Goal: Information Seeking & Learning: Learn about a topic

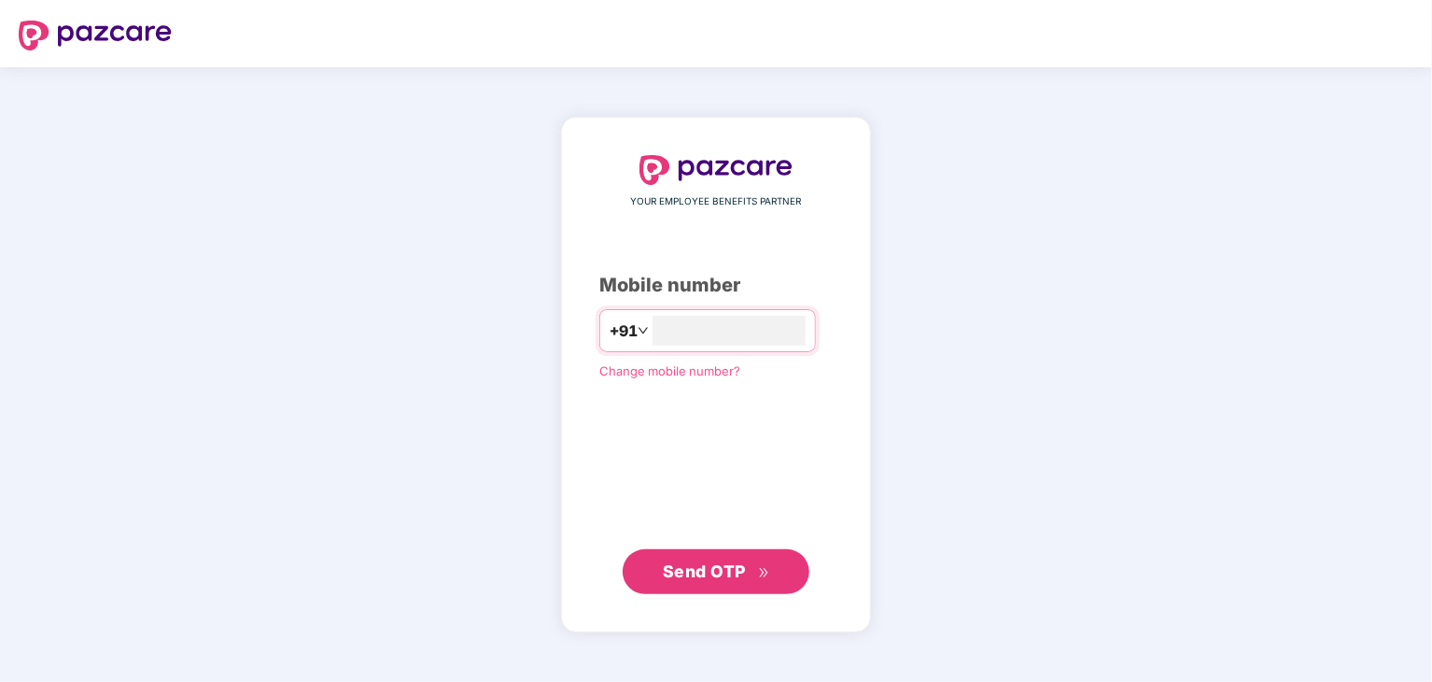
type input "**********"
click at [735, 571] on span "Send OTP" at bounding box center [704, 571] width 83 height 20
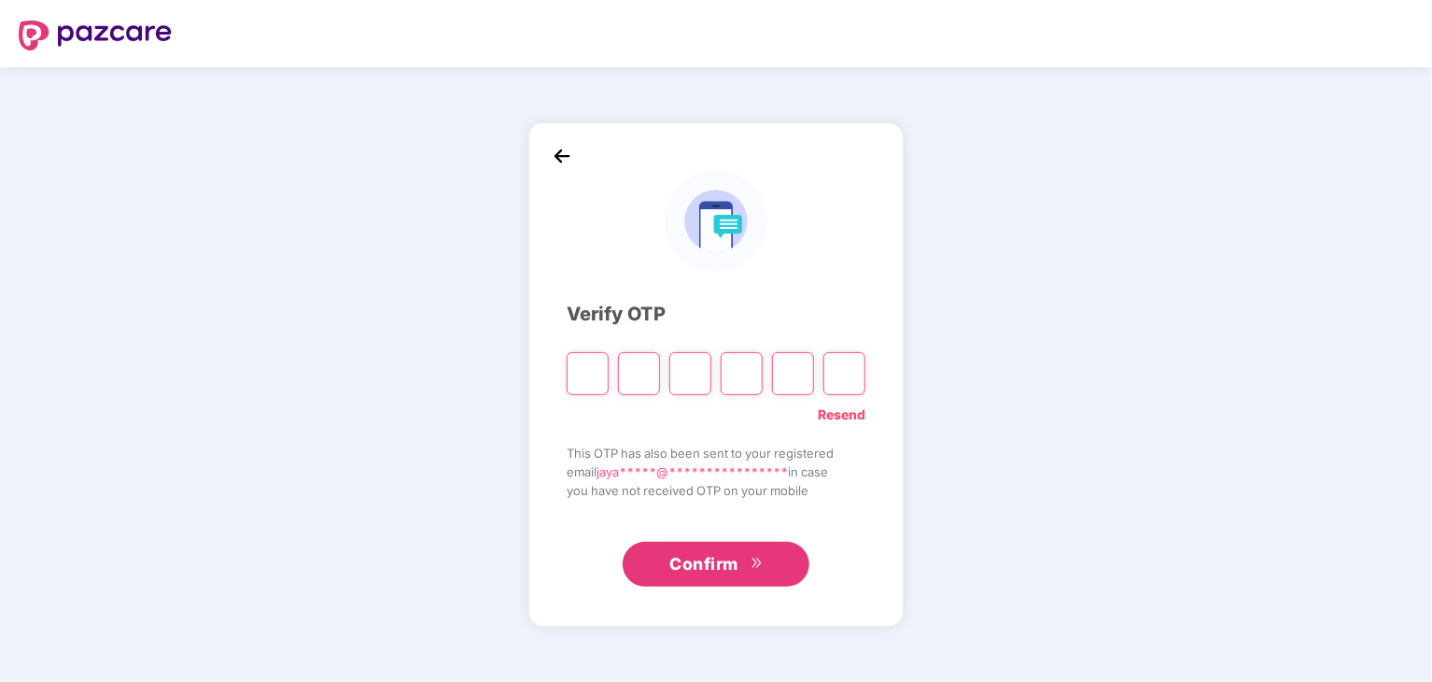
type input "*"
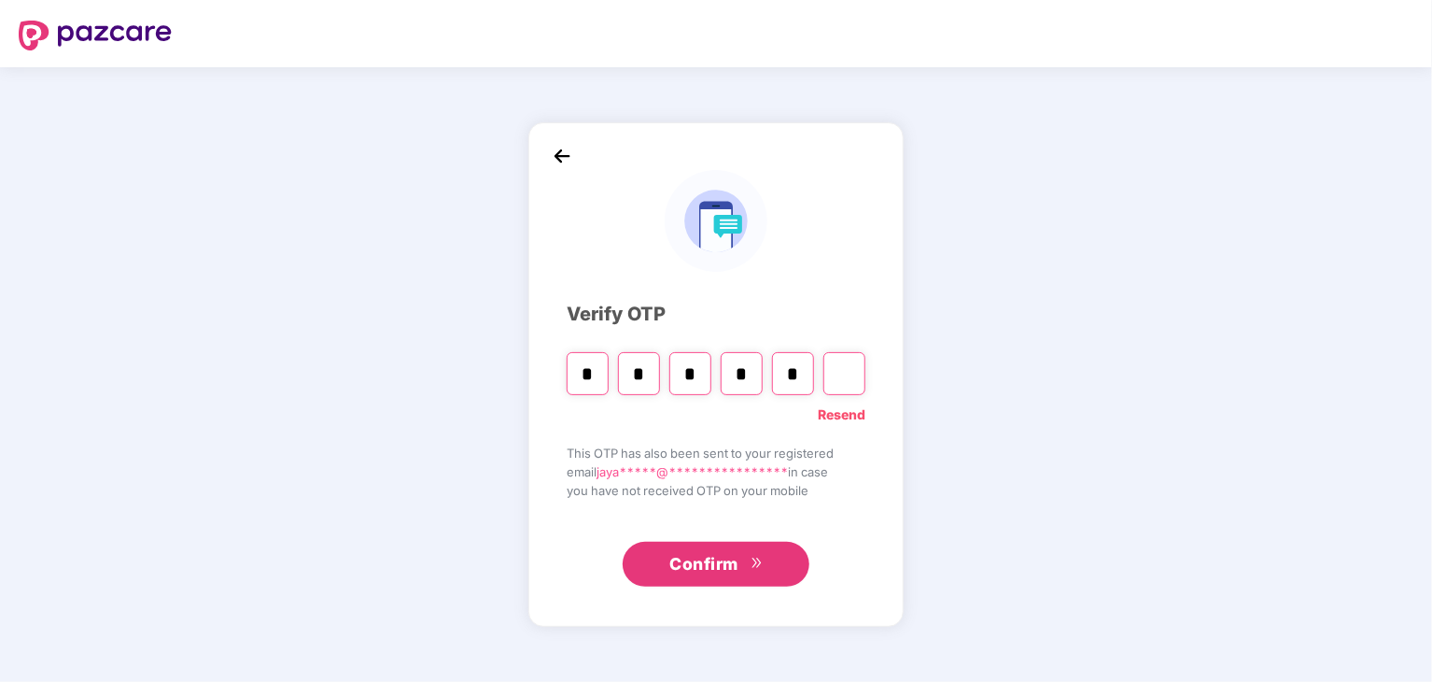
type input "*"
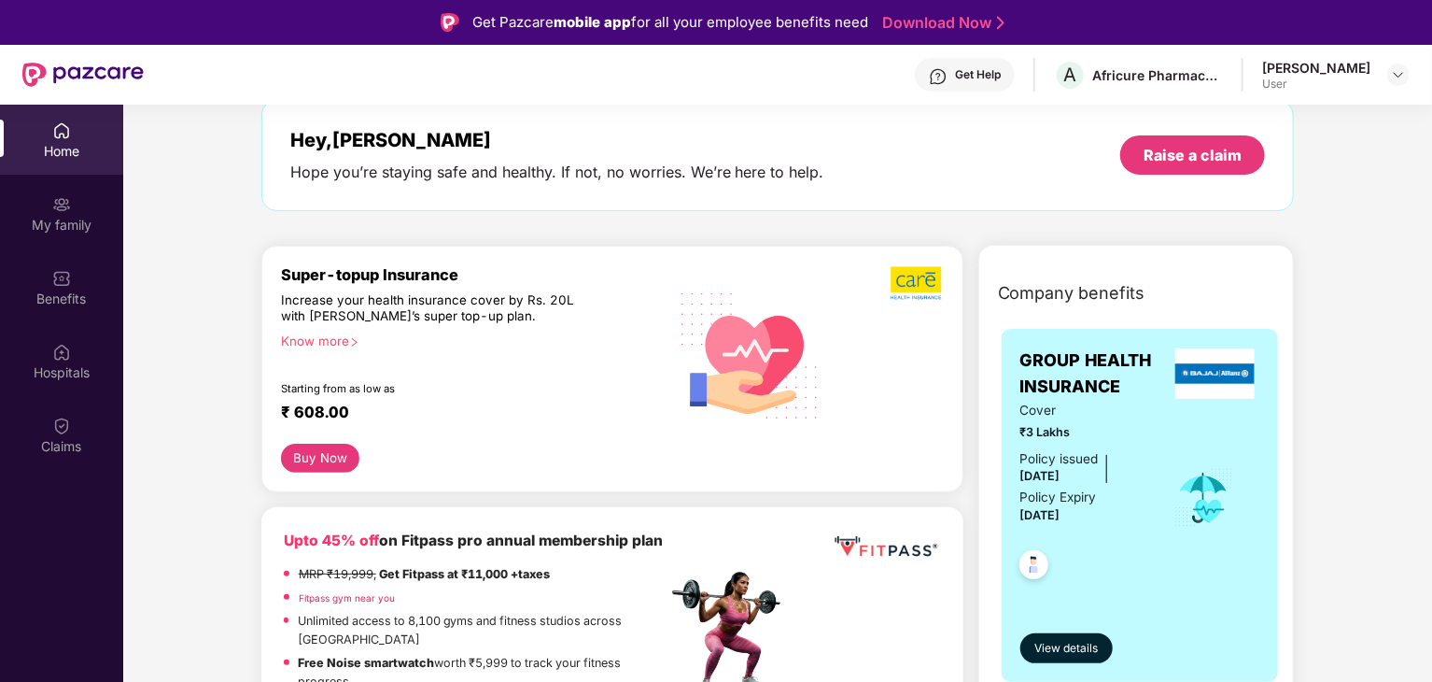
scroll to position [467, 0]
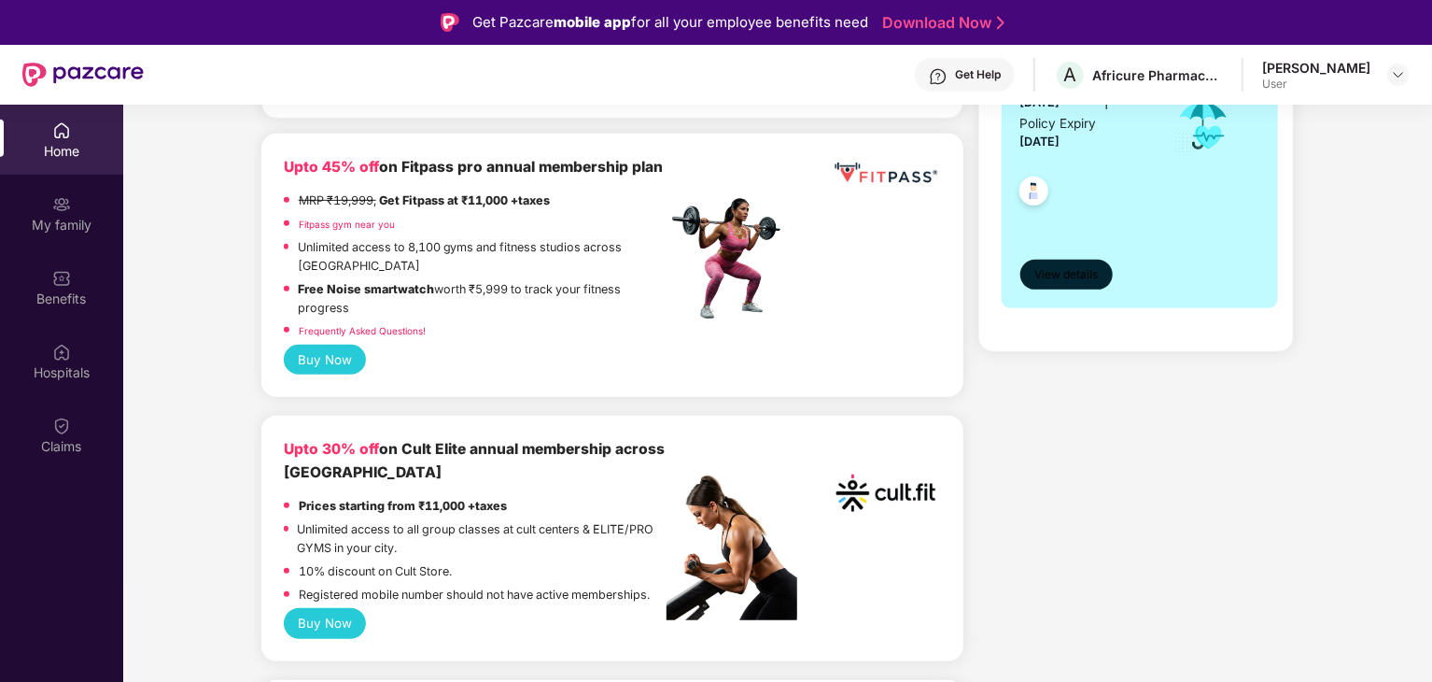
click at [1062, 288] on button "View details" at bounding box center [1067, 275] width 92 height 30
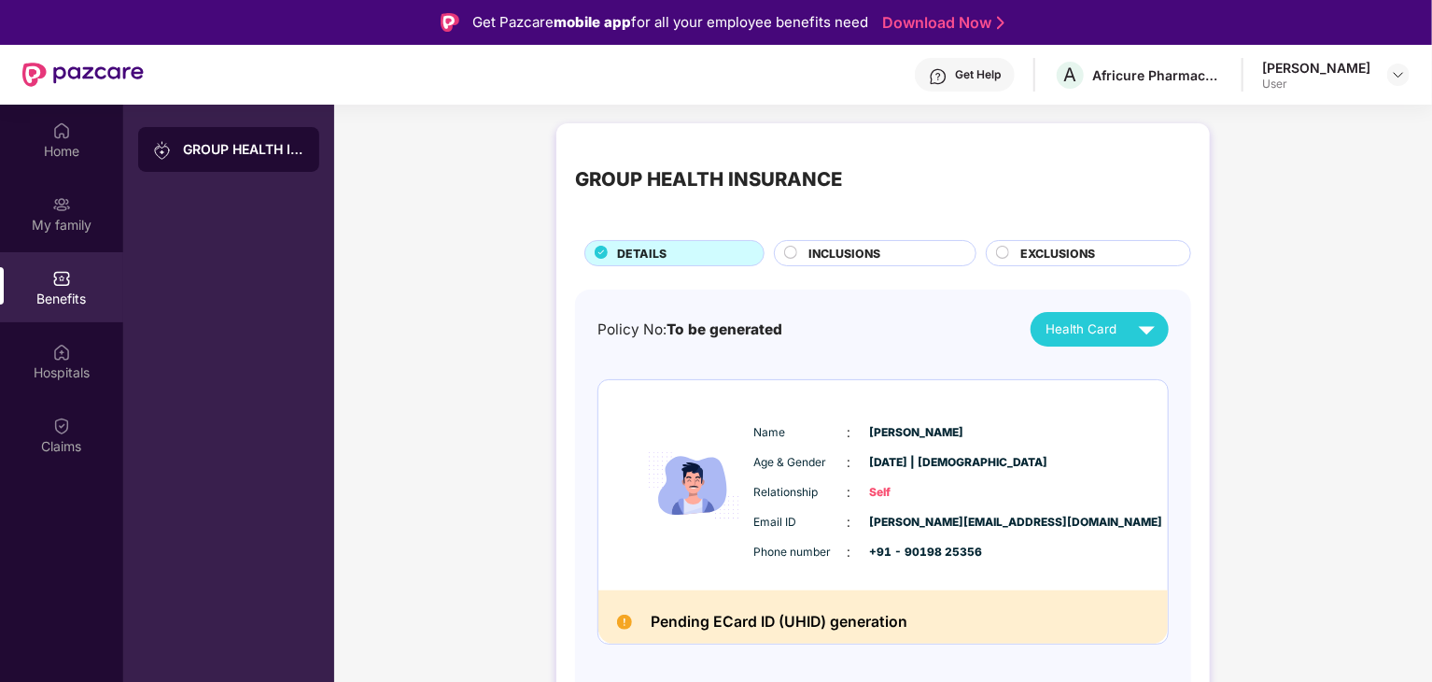
click at [893, 245] on div "INCLUSIONS" at bounding box center [882, 255] width 167 height 21
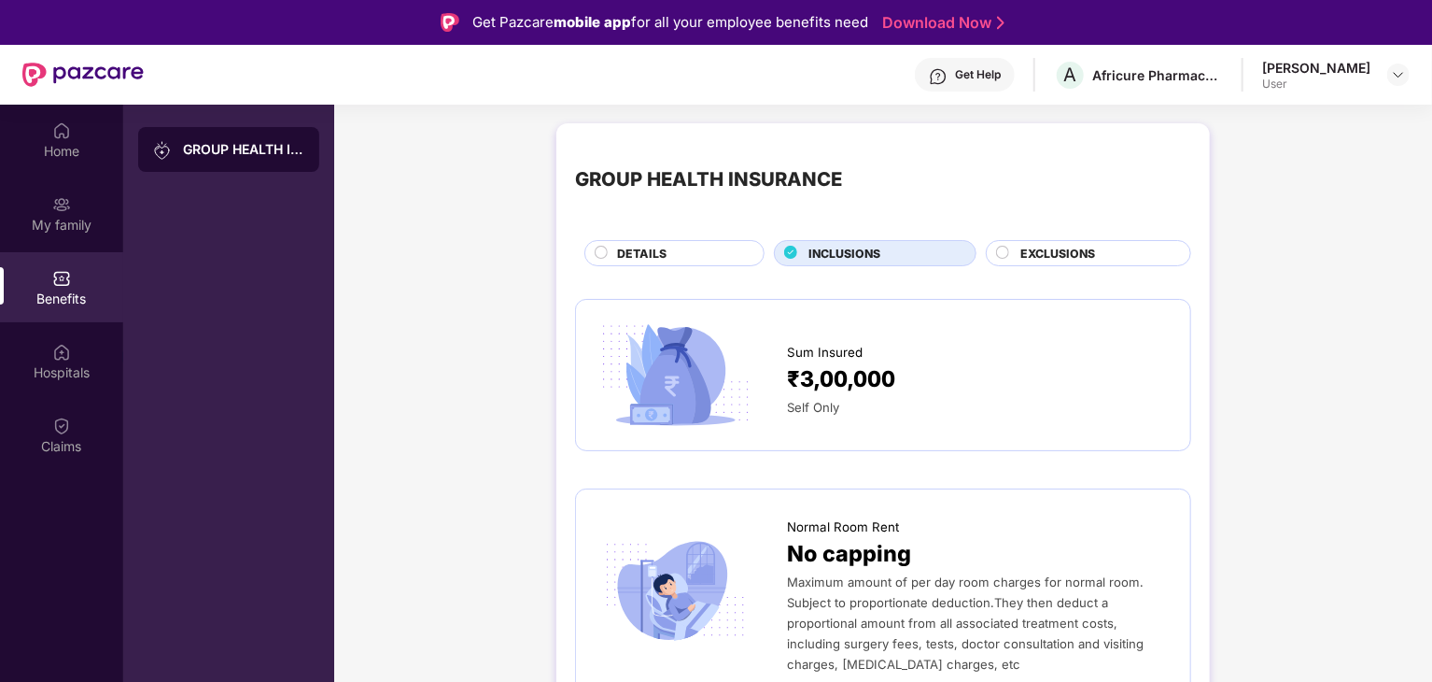
click at [1080, 254] on span "EXCLUSIONS" at bounding box center [1058, 254] width 75 height 18
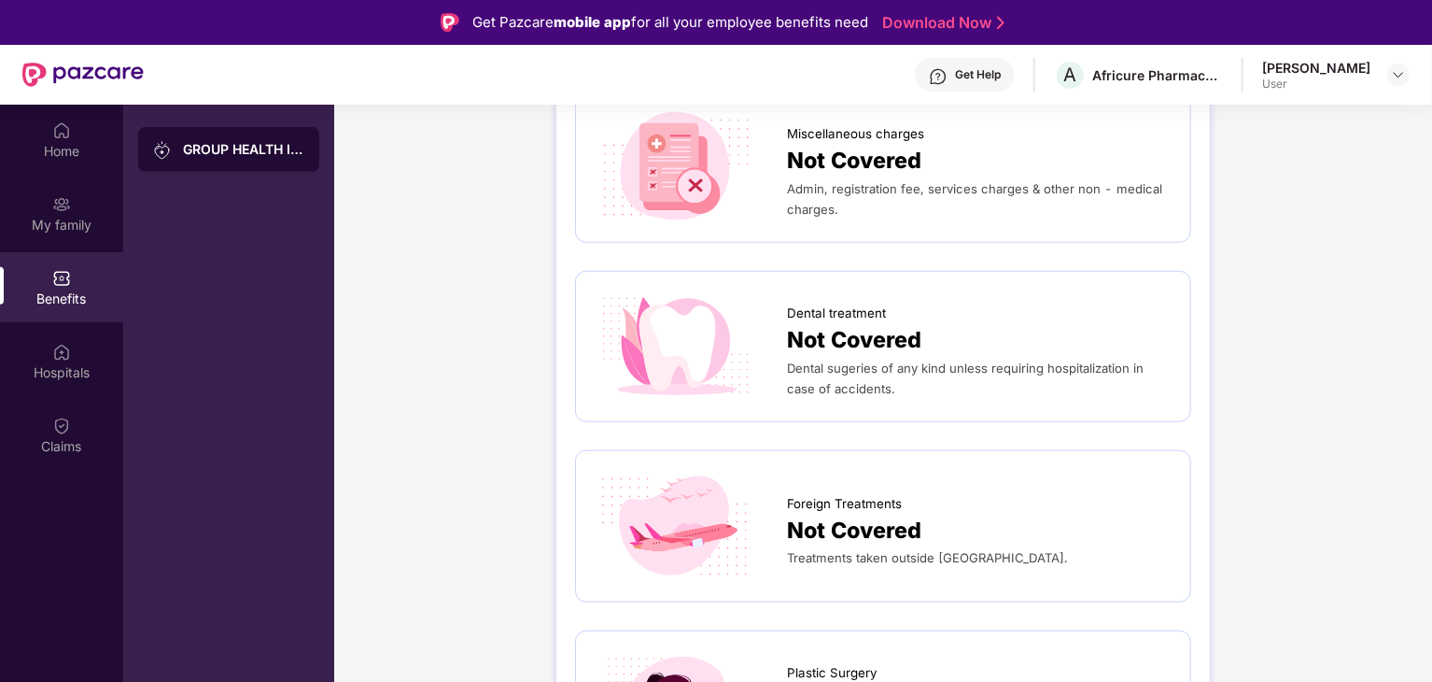
scroll to position [840, 0]
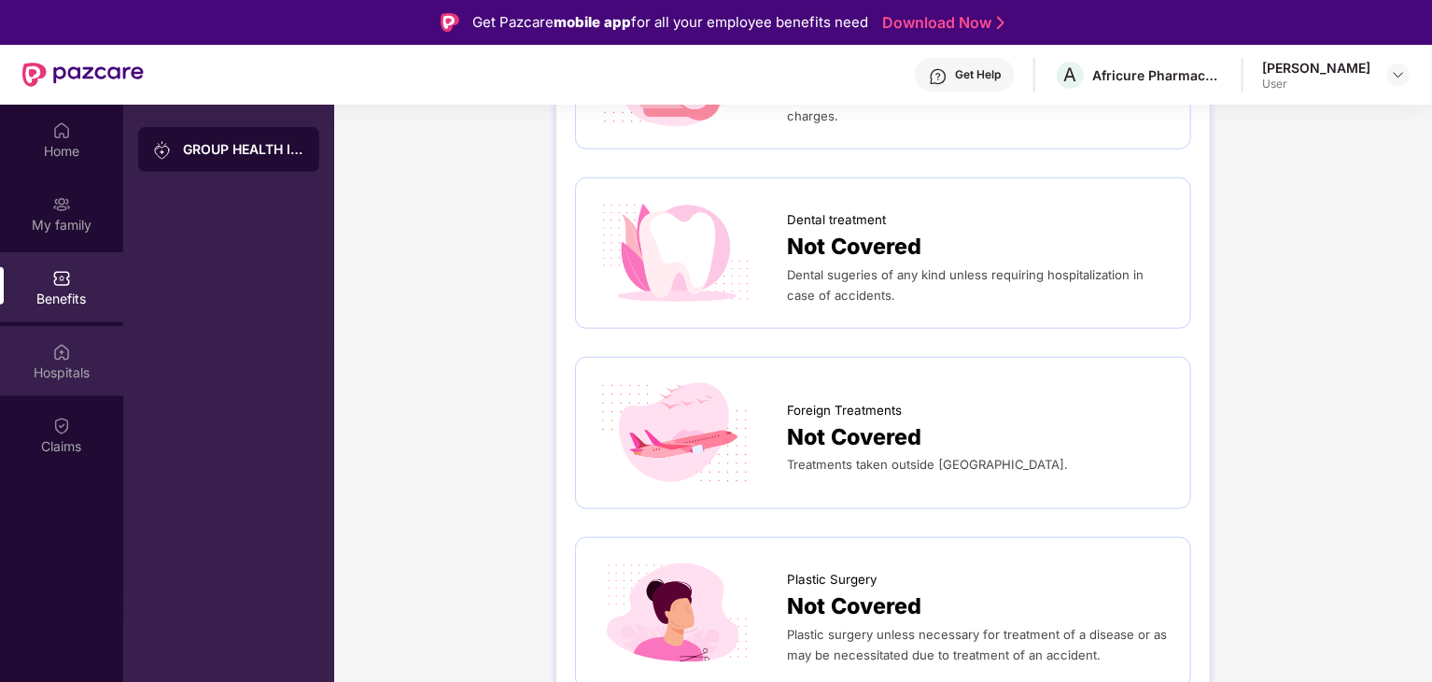
click at [59, 372] on div "Hospitals" at bounding box center [61, 372] width 123 height 19
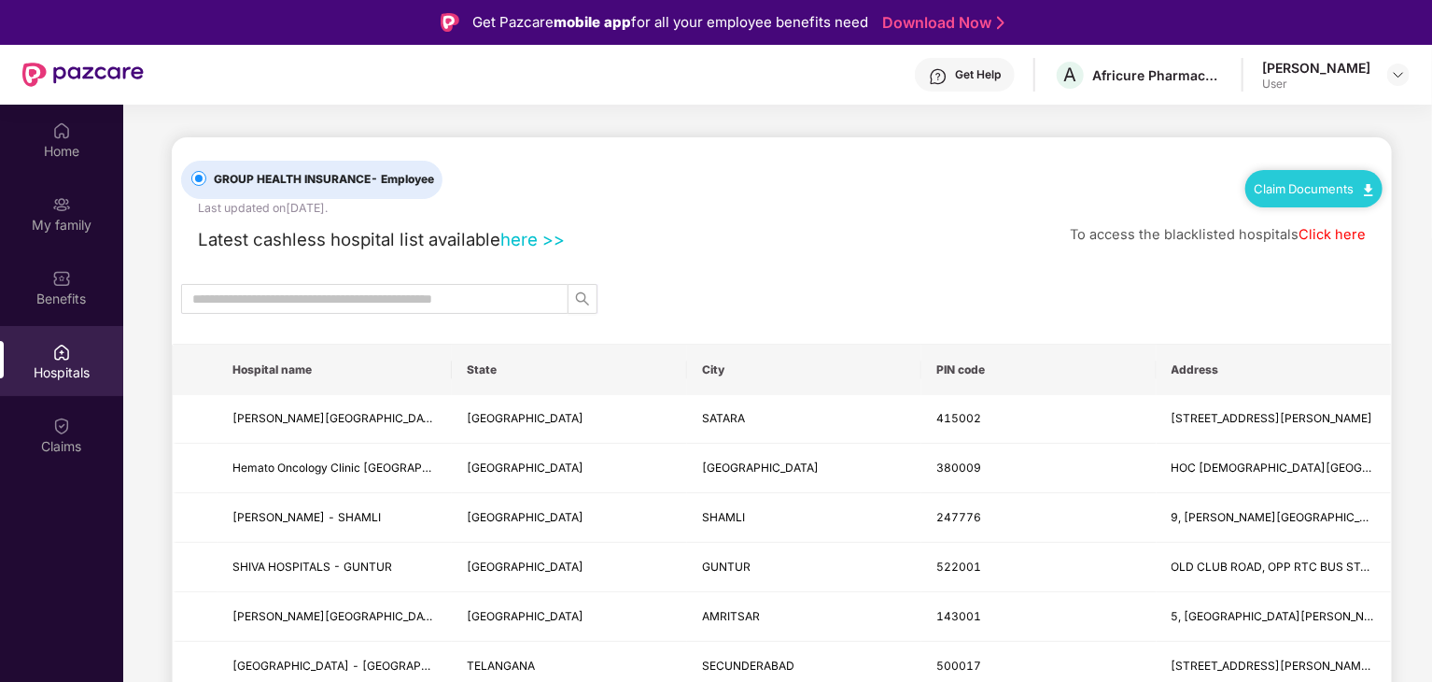
scroll to position [187, 0]
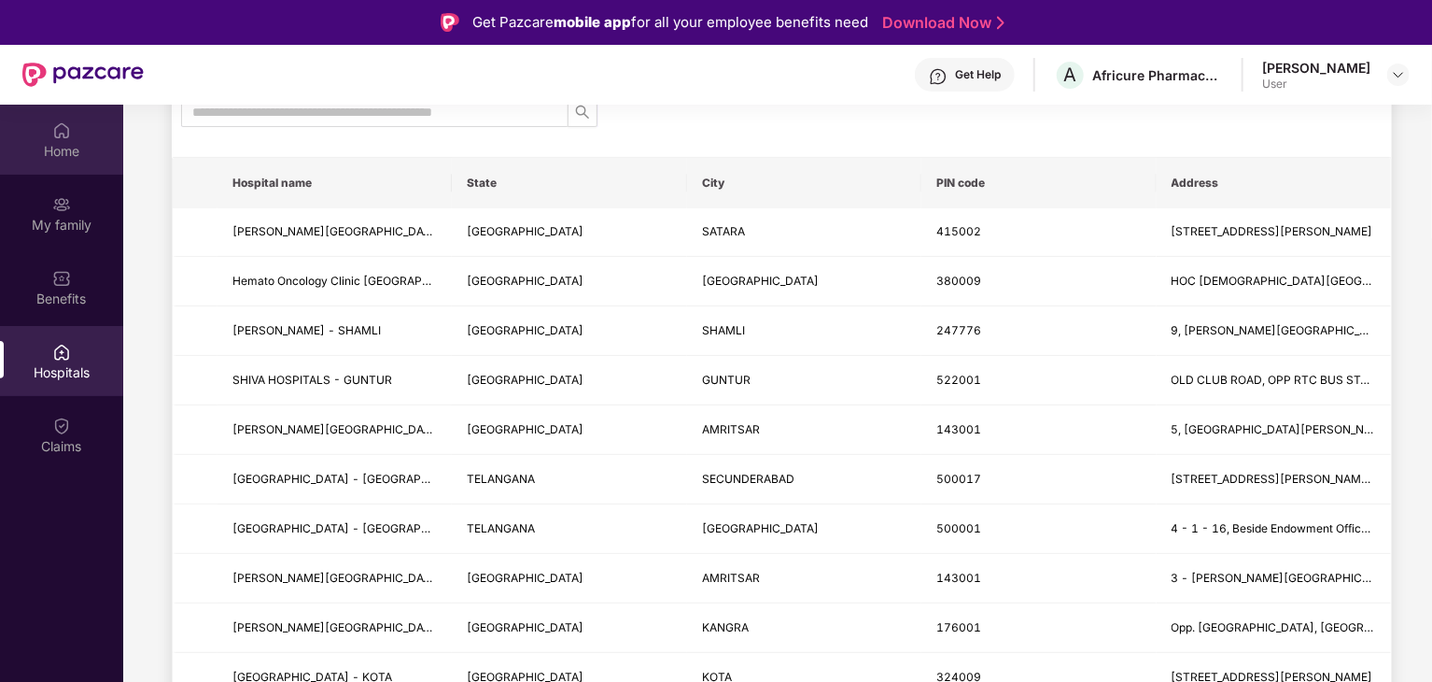
click at [71, 145] on div "Home" at bounding box center [61, 151] width 123 height 19
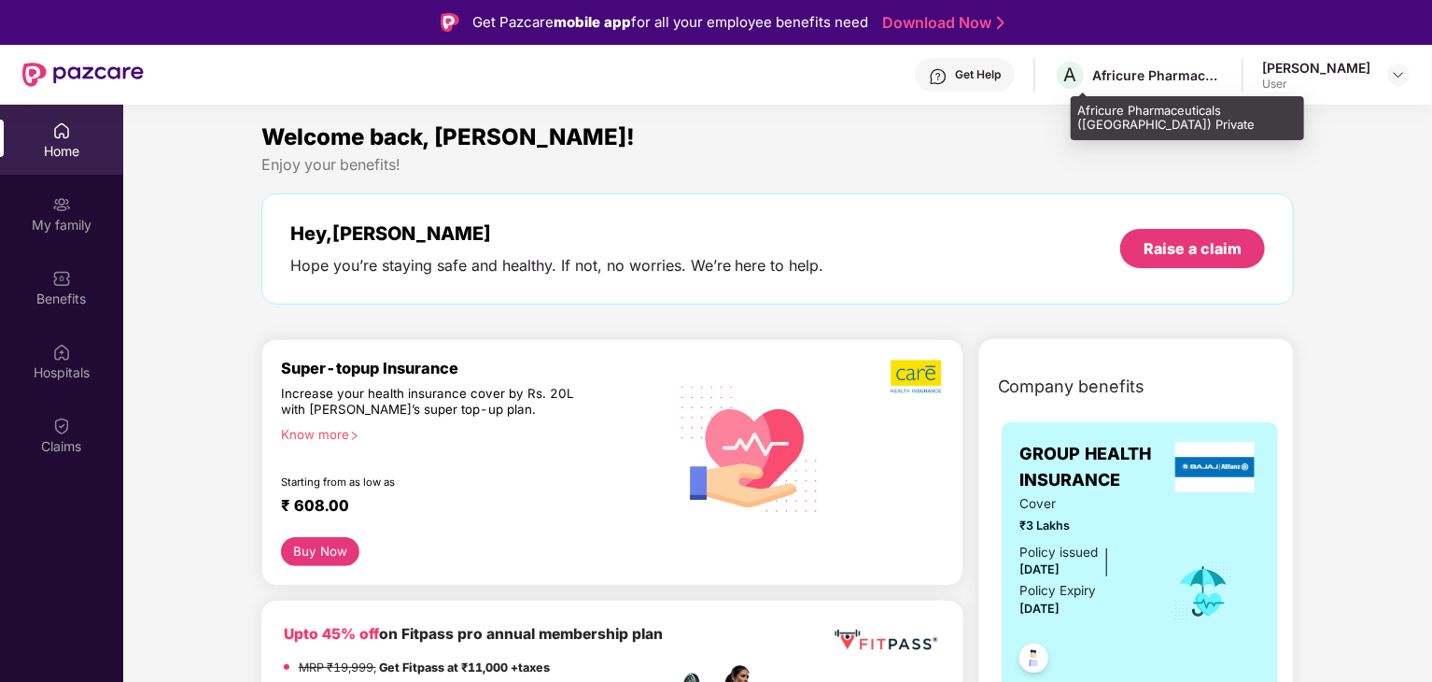
click at [1149, 77] on div "Africure Pharmaceuticals ([GEOGRAPHIC_DATA]) Private" at bounding box center [1158, 75] width 131 height 18
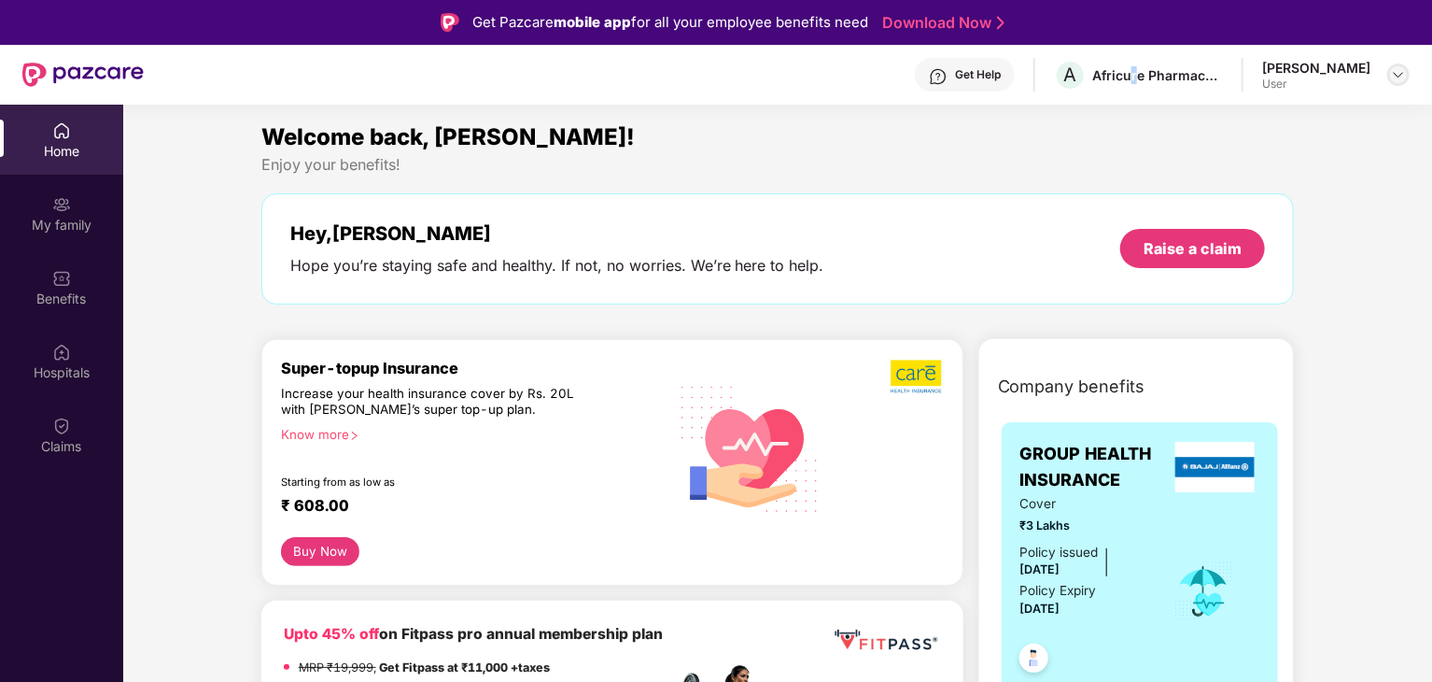
click at [1403, 75] on img at bounding box center [1398, 74] width 15 height 15
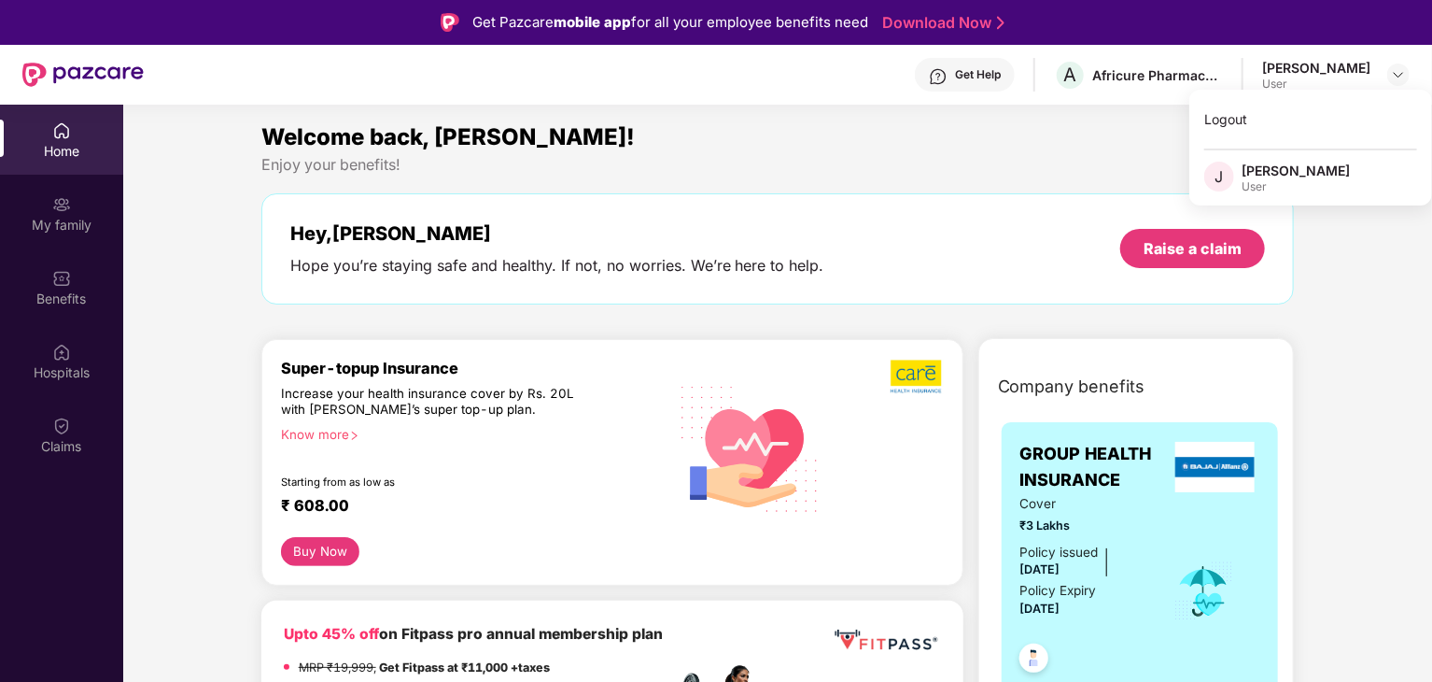
click at [316, 430] on div "Know more" at bounding box center [468, 433] width 375 height 13
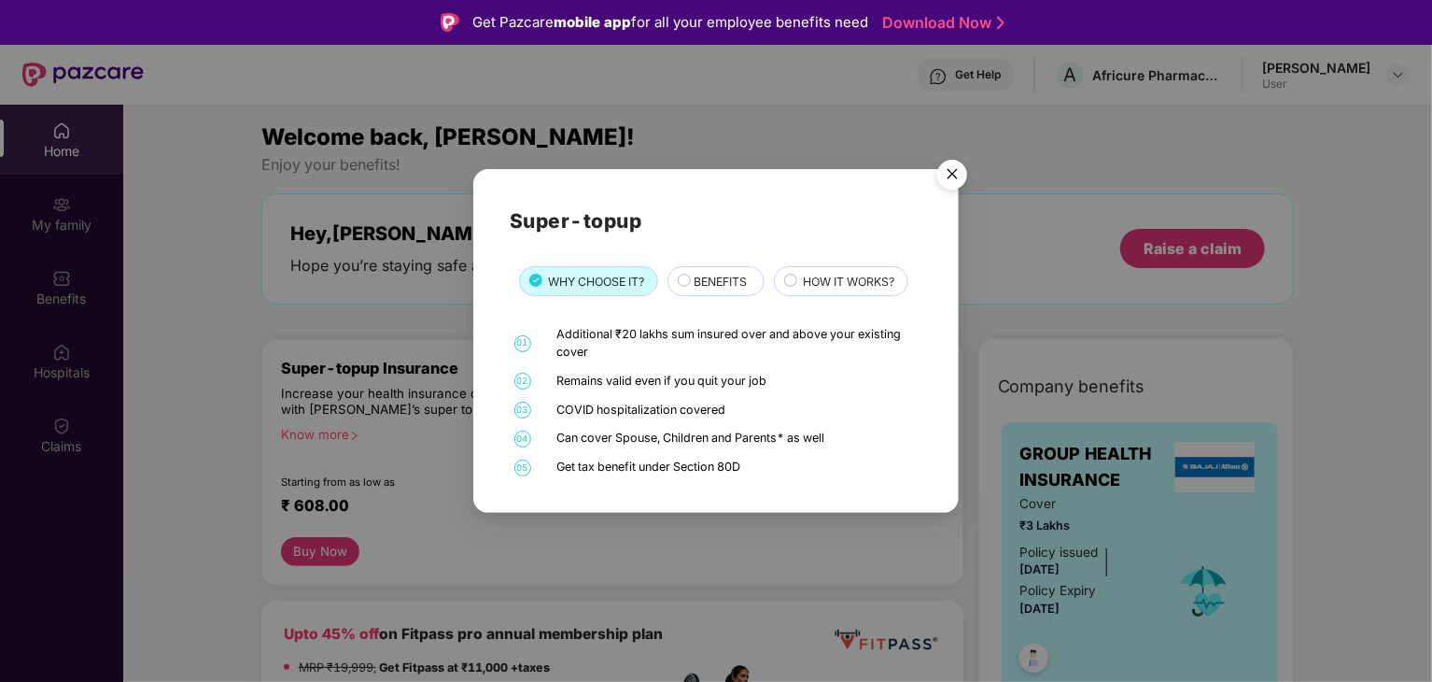
click at [733, 292] on div "BENEFITS" at bounding box center [719, 283] width 70 height 21
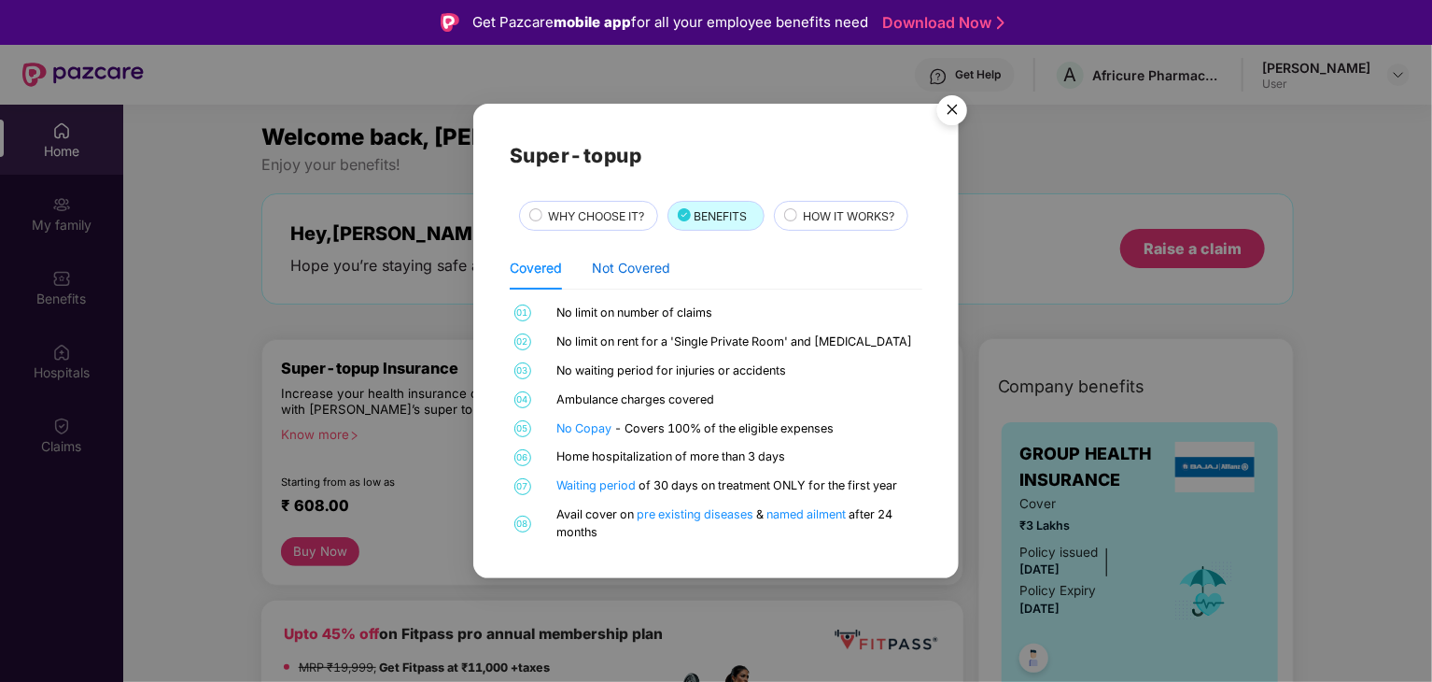
click at [651, 271] on div "Not Covered" at bounding box center [631, 268] width 78 height 21
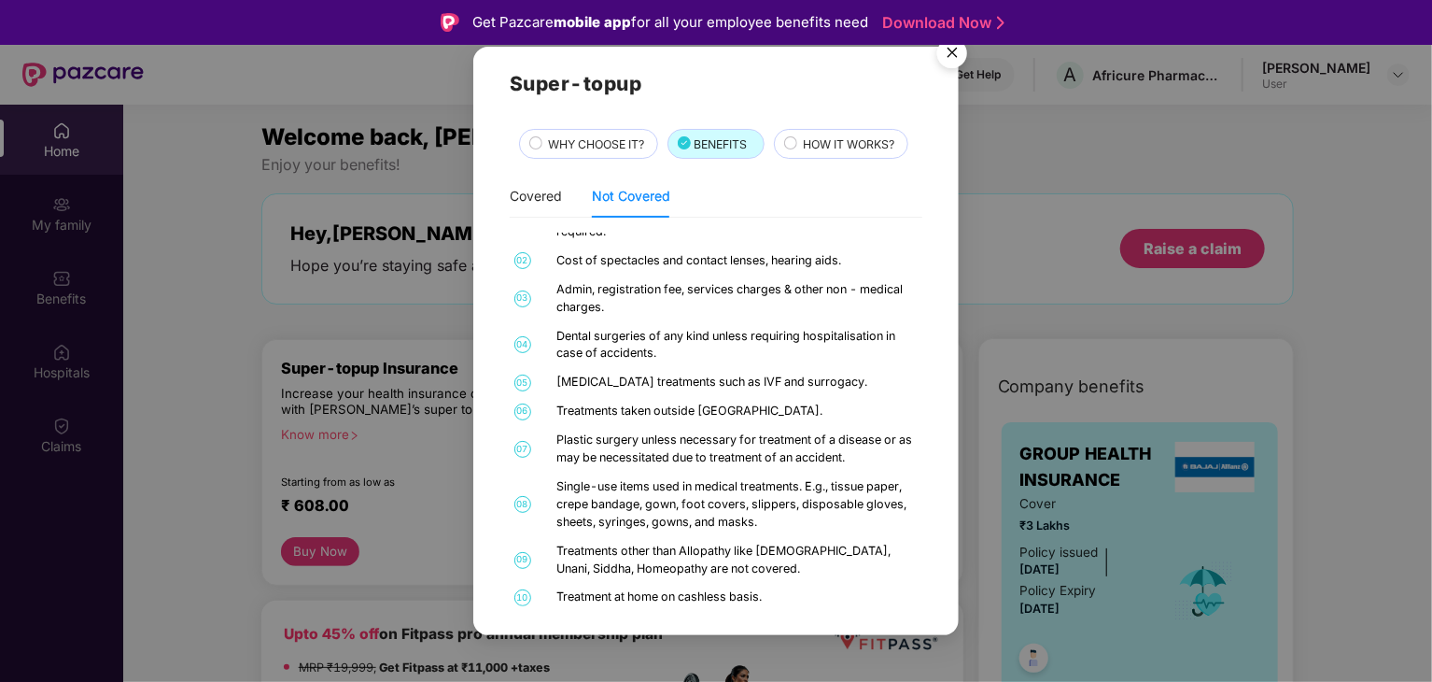
scroll to position [22, 0]
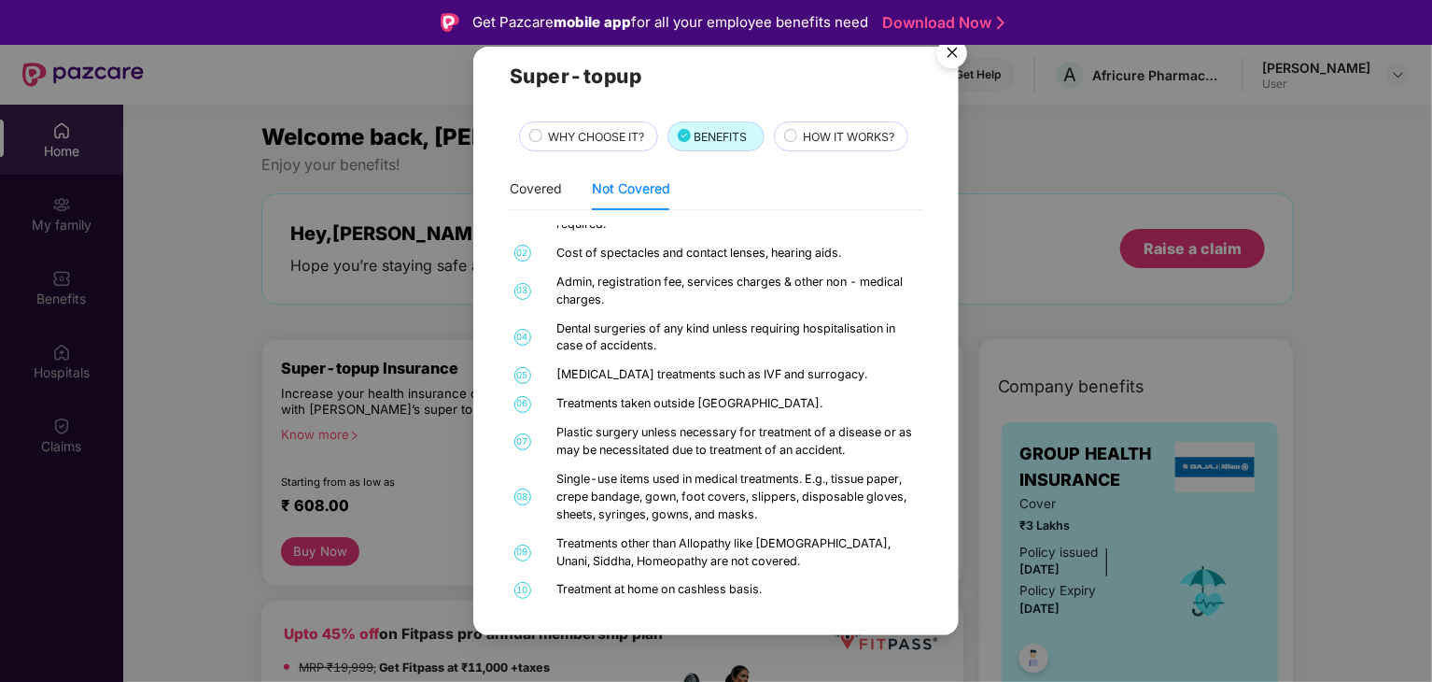
click at [957, 61] on img "Close" at bounding box center [952, 56] width 52 height 52
